Goal: Transaction & Acquisition: Purchase product/service

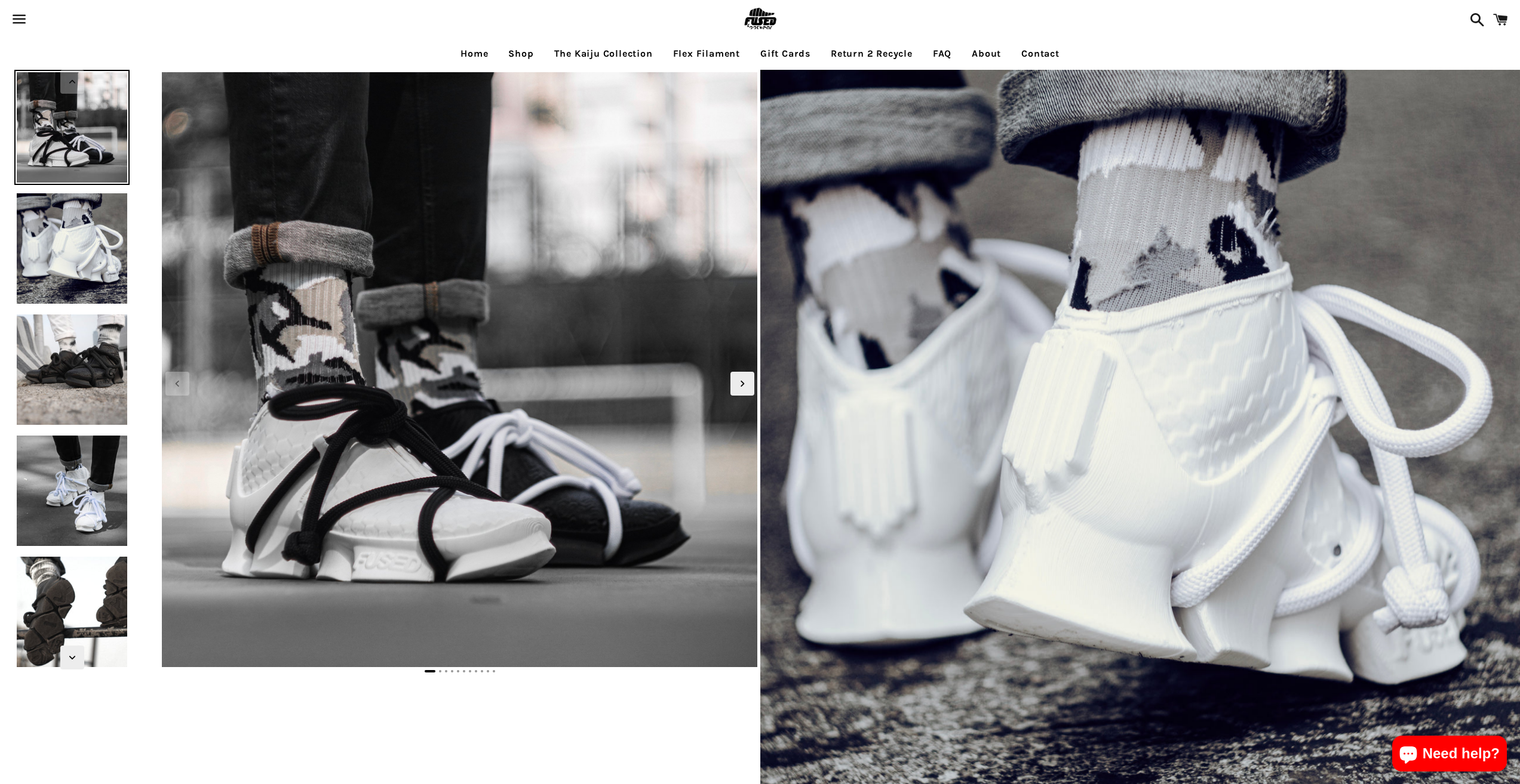
select select "**********"
select select "*****"
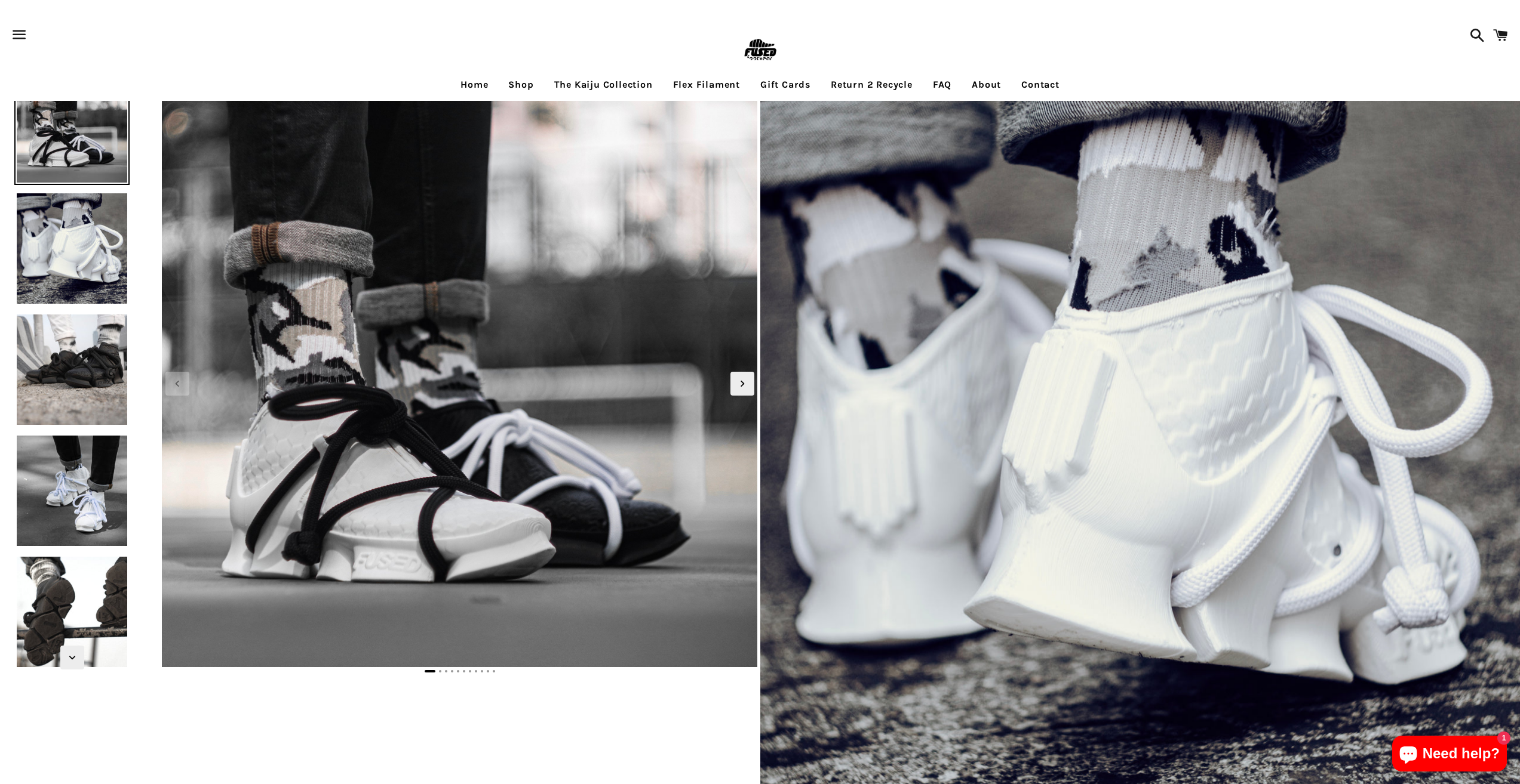
scroll to position [59, 0]
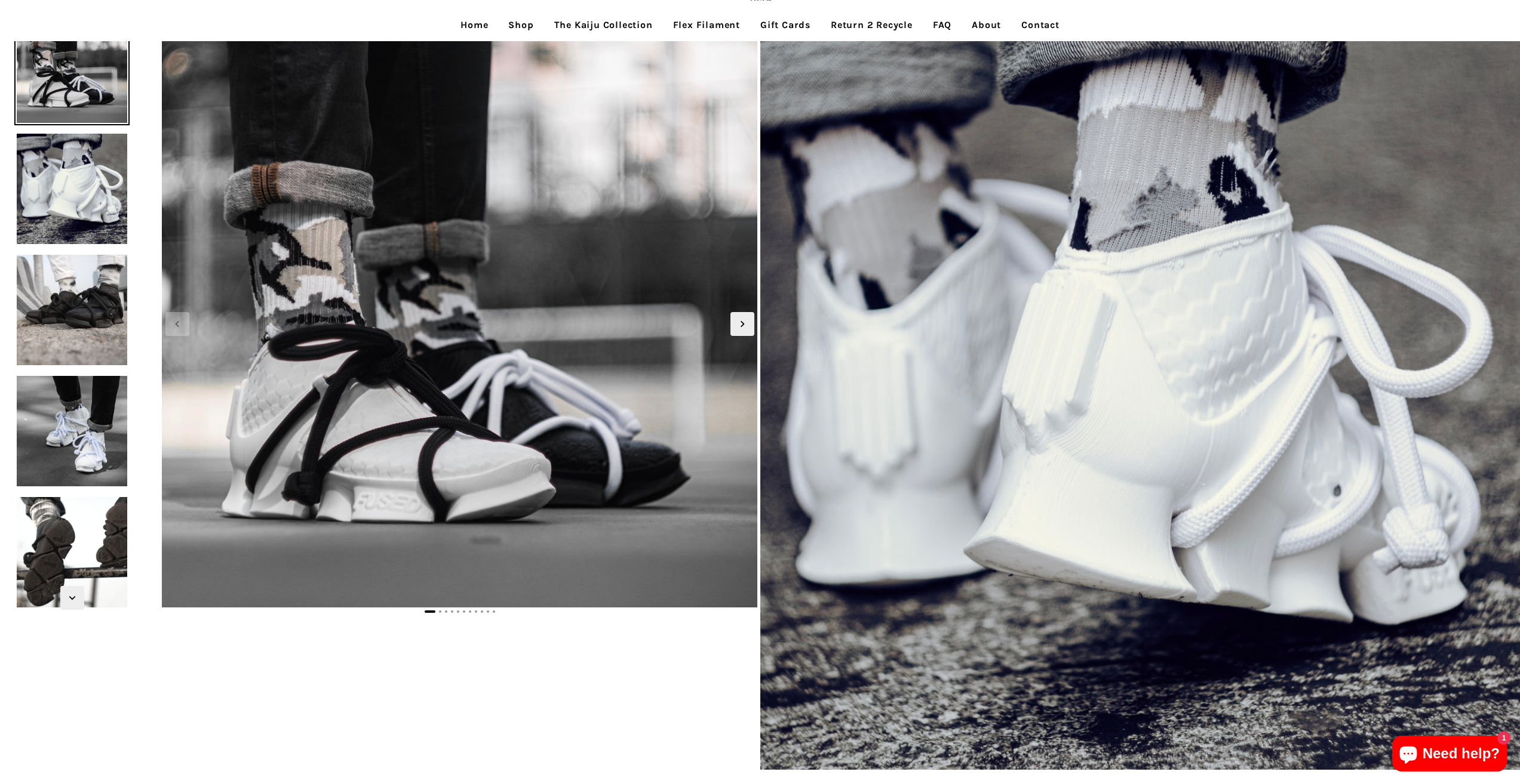
click at [905, 17] on link "Return 2 Recycle" at bounding box center [871, 25] width 100 height 30
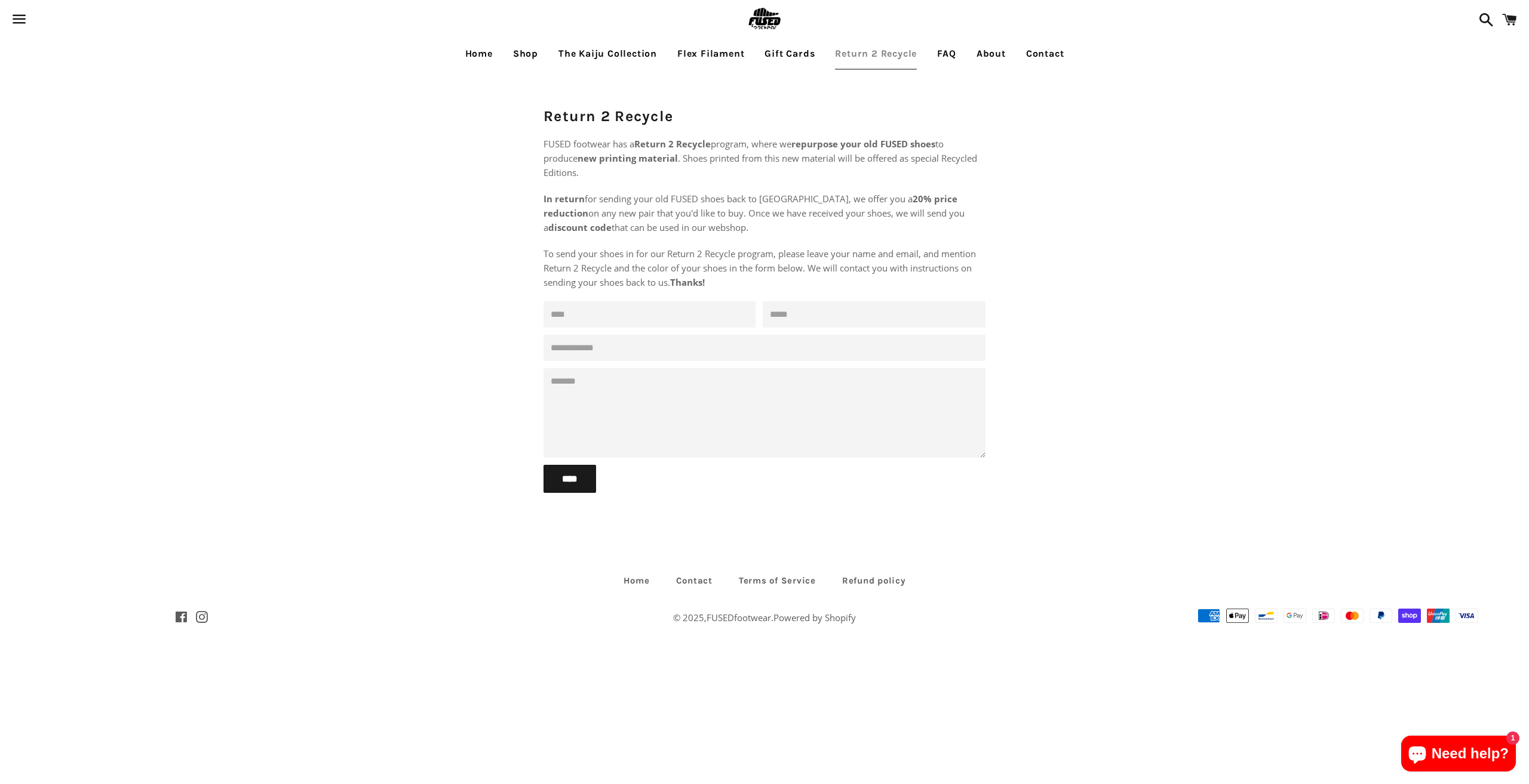
click at [1508, 32] on span at bounding box center [1509, 19] width 27 height 36
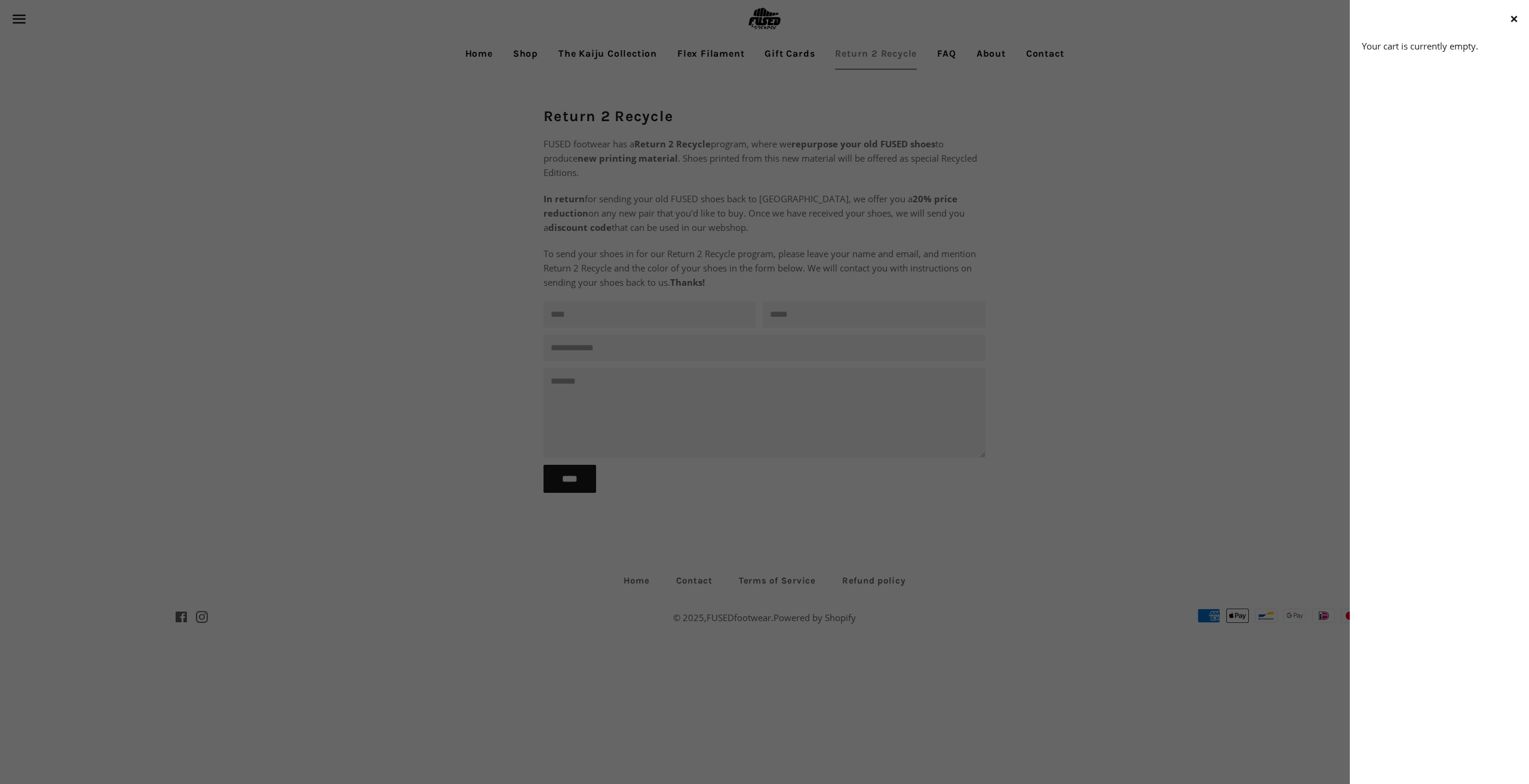
click at [815, 58] on div "Menu Search Cart Home Shop The Kaiju Collection Flex Filament Gift Cards Return…" at bounding box center [764, 329] width 1529 height 658
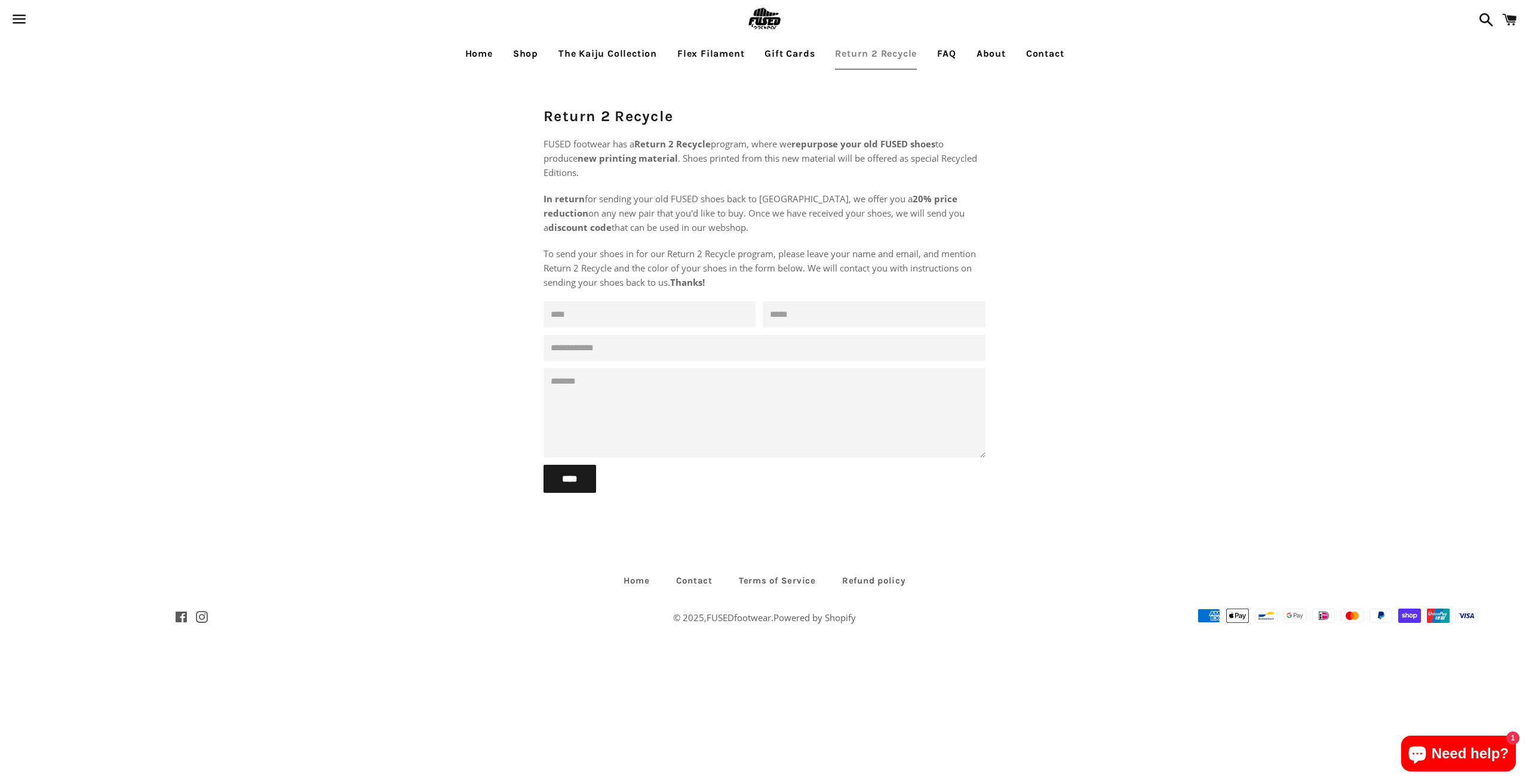
click at [883, 42] on link "Return 2 Recycle" at bounding box center [875, 54] width 100 height 30
click at [484, 59] on link "Home" at bounding box center [479, 54] width 45 height 30
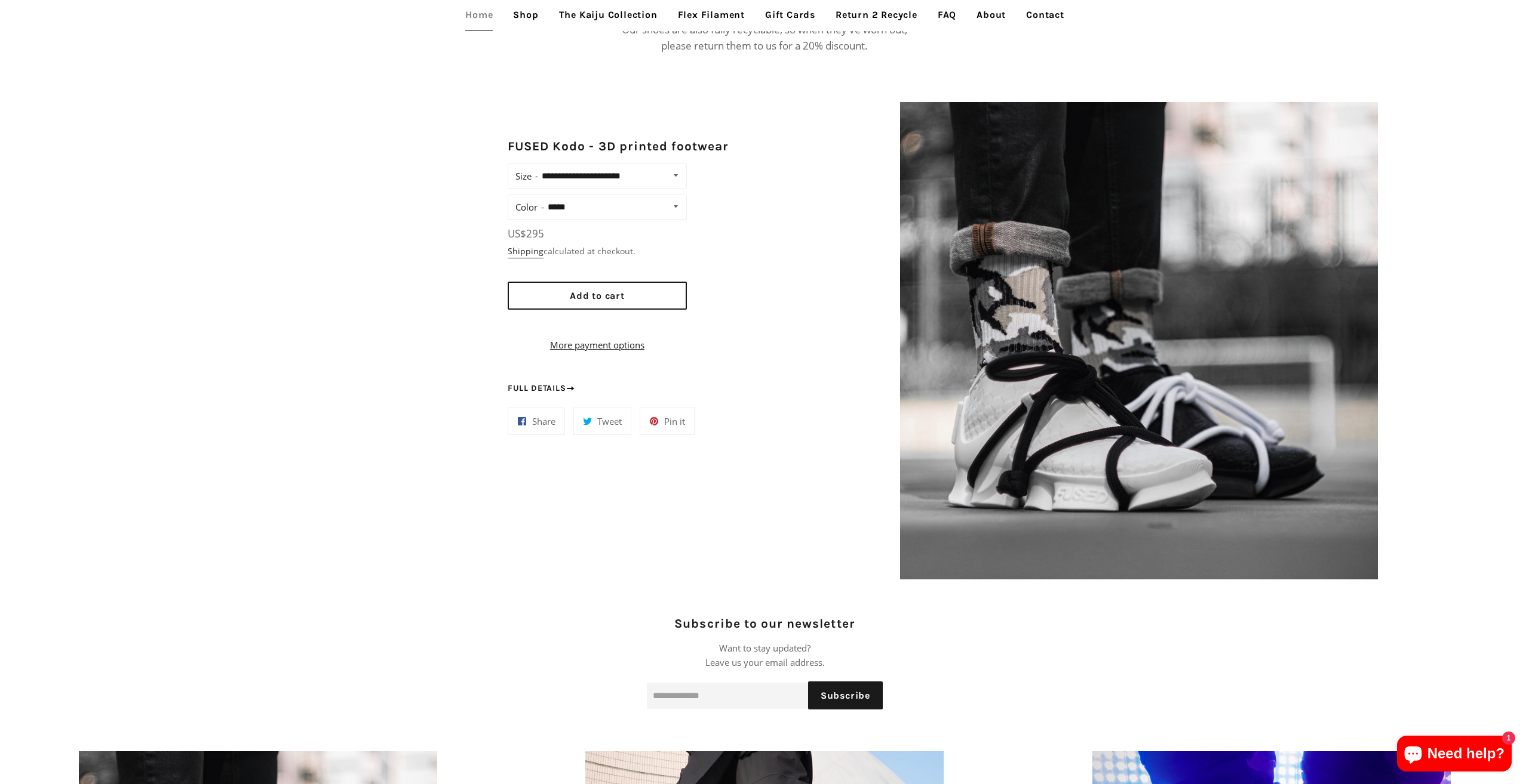
scroll to position [1075, 0]
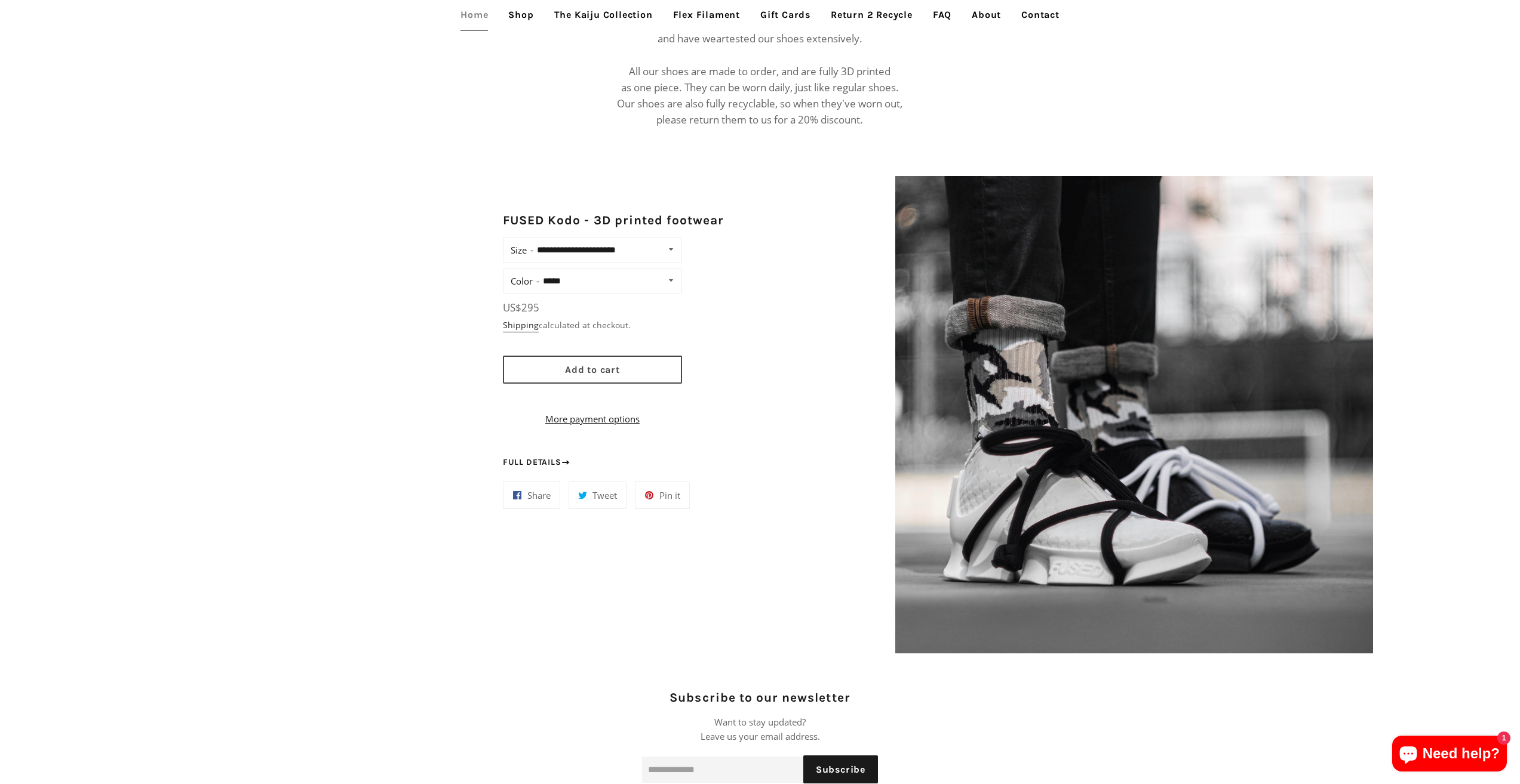
click at [622, 371] on button "Add to cart" at bounding box center [592, 370] width 179 height 28
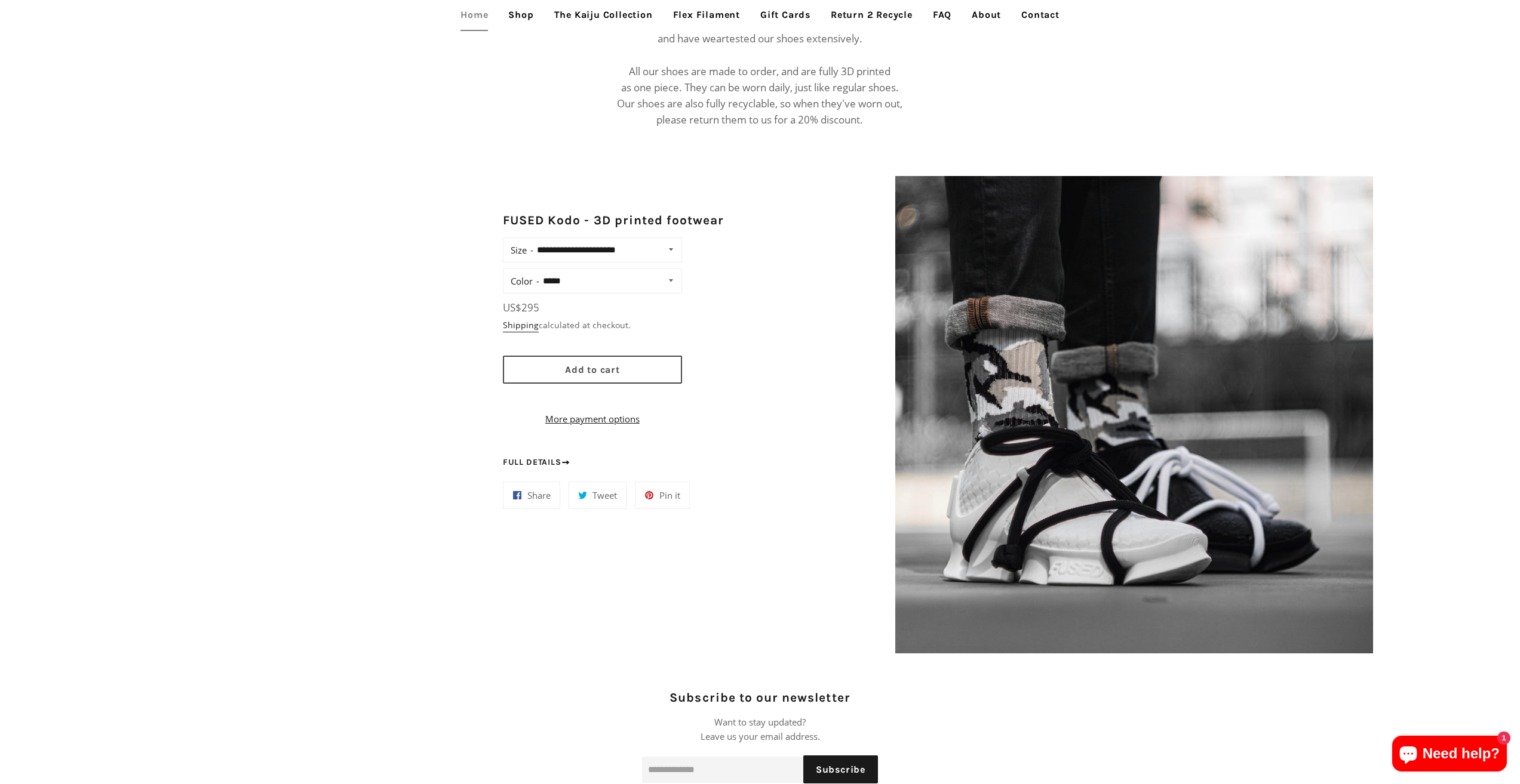
click at [616, 362] on button "Add to cart" at bounding box center [592, 370] width 179 height 28
